Goal: Find specific page/section: Find specific page/section

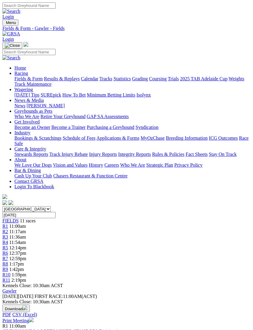
click at [5, 24] on img "Toggle navigation" at bounding box center [5, 24] width 0 height 0
click at [43, 79] on link "Fields & Form" at bounding box center [28, 78] width 28 height 5
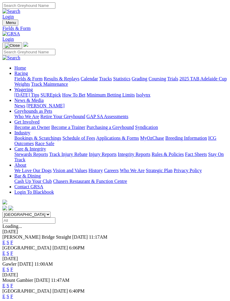
click at [13, 240] on link "F" at bounding box center [12, 242] width 3 height 5
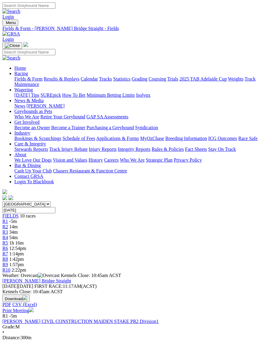
click at [5, 24] on img "Toggle navigation" at bounding box center [5, 24] width 0 height 0
click at [43, 80] on link "Fields & Form" at bounding box center [28, 78] width 28 height 5
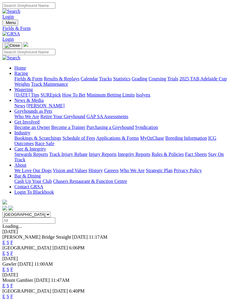
click at [13, 251] on link "F" at bounding box center [12, 253] width 3 height 5
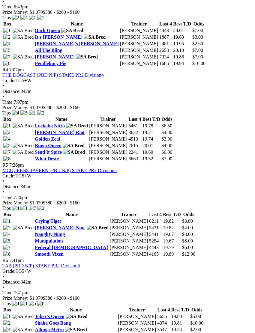
scroll to position [538, 0]
